Goal: Information Seeking & Learning: Learn about a topic

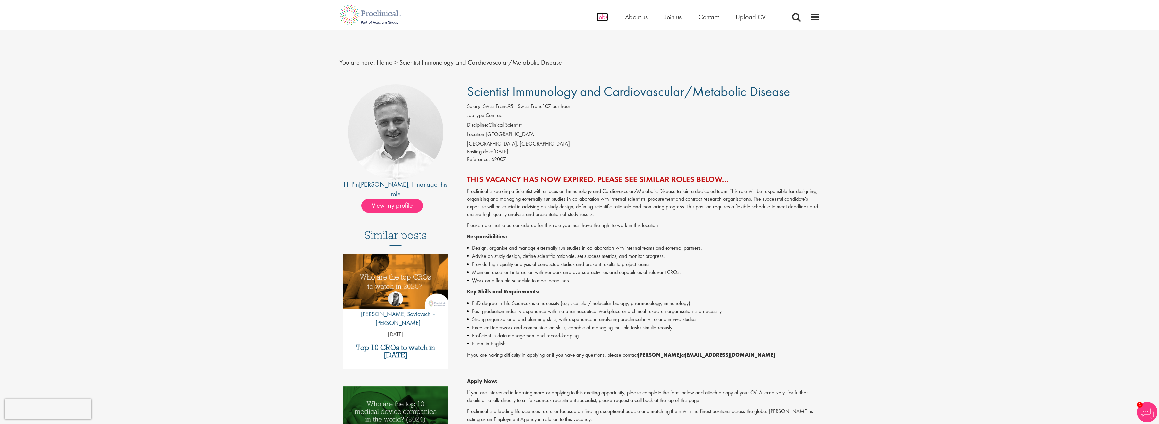
click at [597, 16] on span "Jobs" at bounding box center [603, 17] width 12 height 9
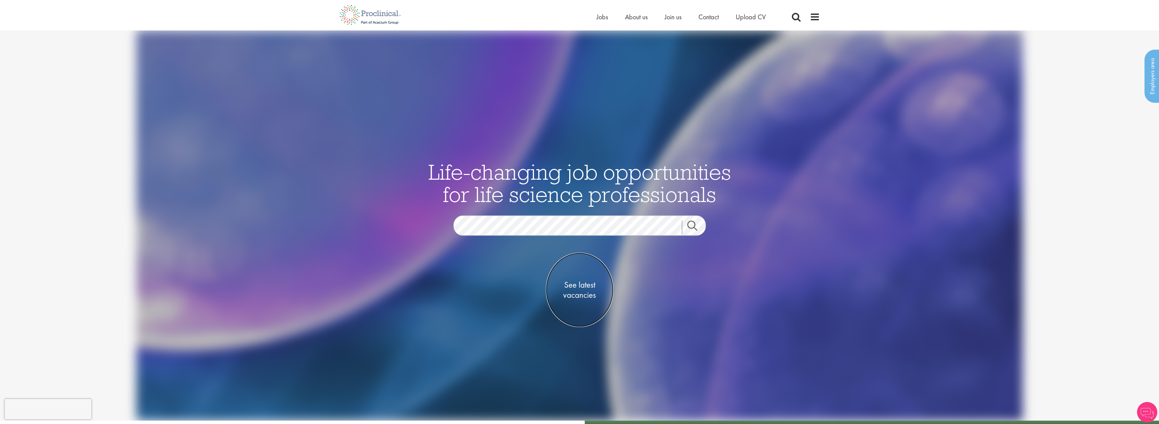
click at [587, 295] on span "See latest vacancies" at bounding box center [580, 290] width 68 height 20
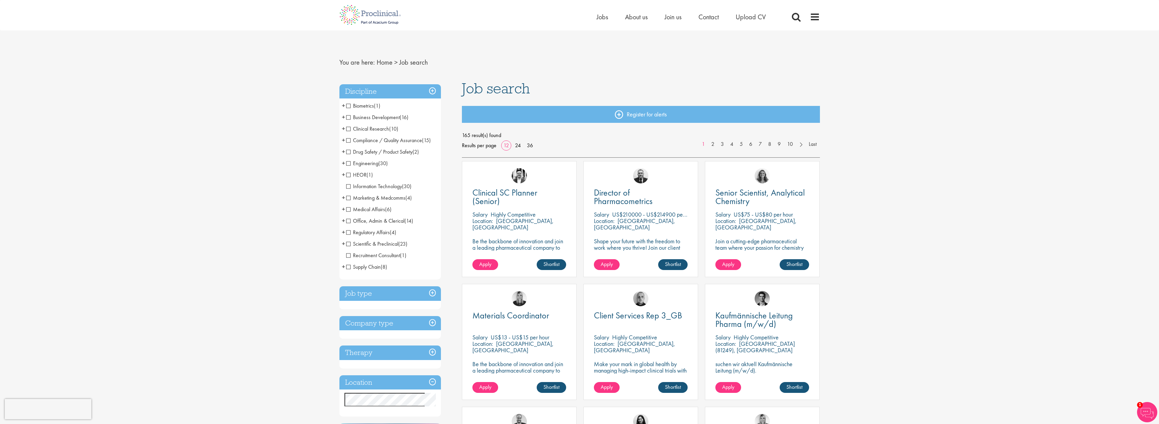
click at [348, 207] on span "Medical Affairs" at bounding box center [365, 209] width 39 height 7
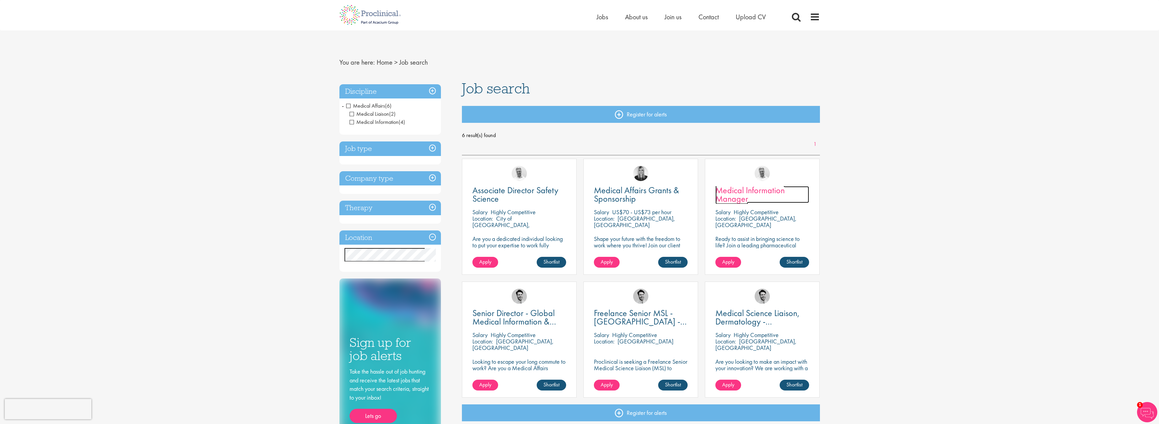
click at [760, 194] on span "Medical Information Manager" at bounding box center [749, 194] width 69 height 20
